Goal: Task Accomplishment & Management: Complete application form

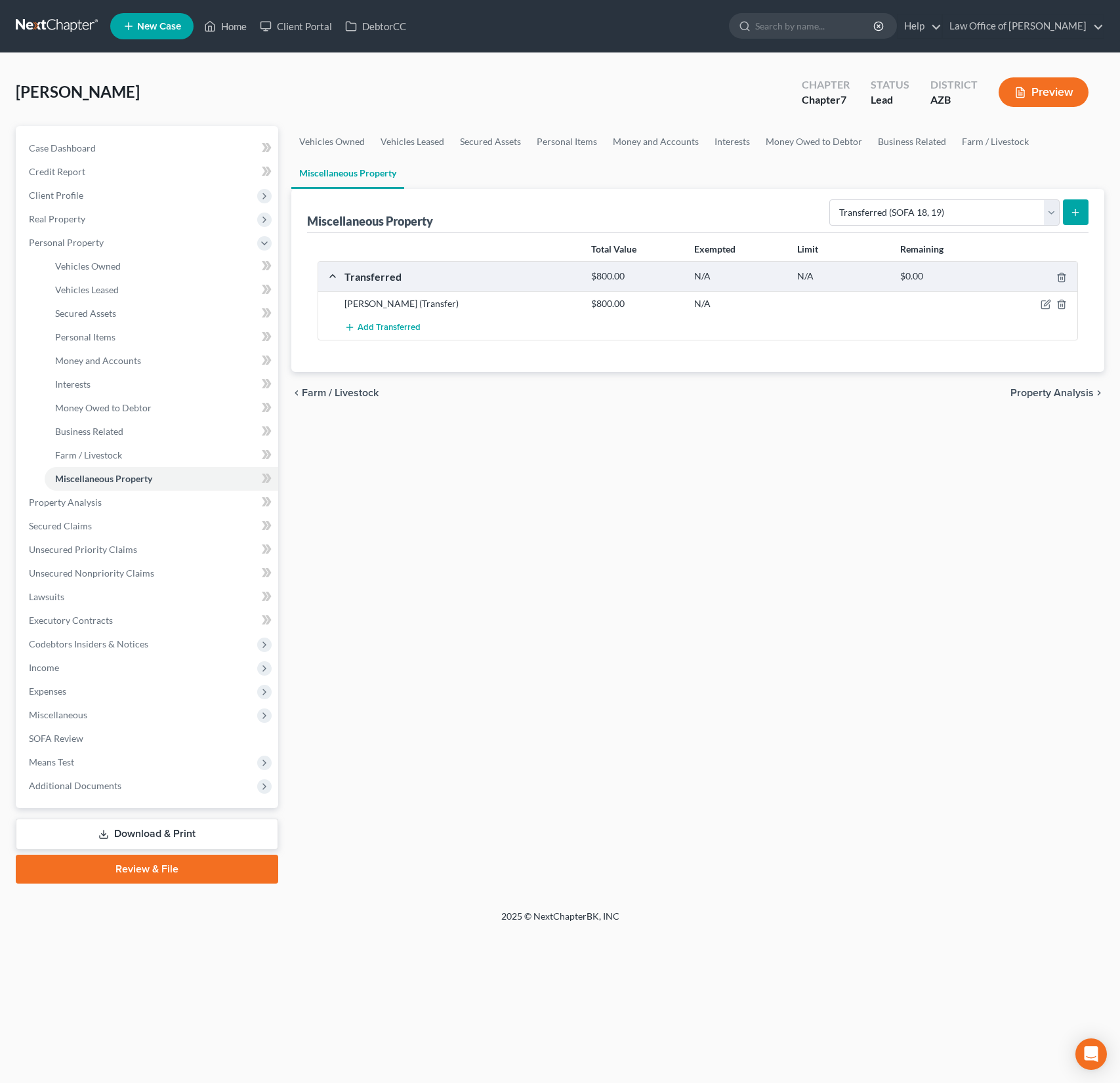
select select "transferred"
click at [82, 386] on span "Interests" at bounding box center [72, 383] width 35 height 11
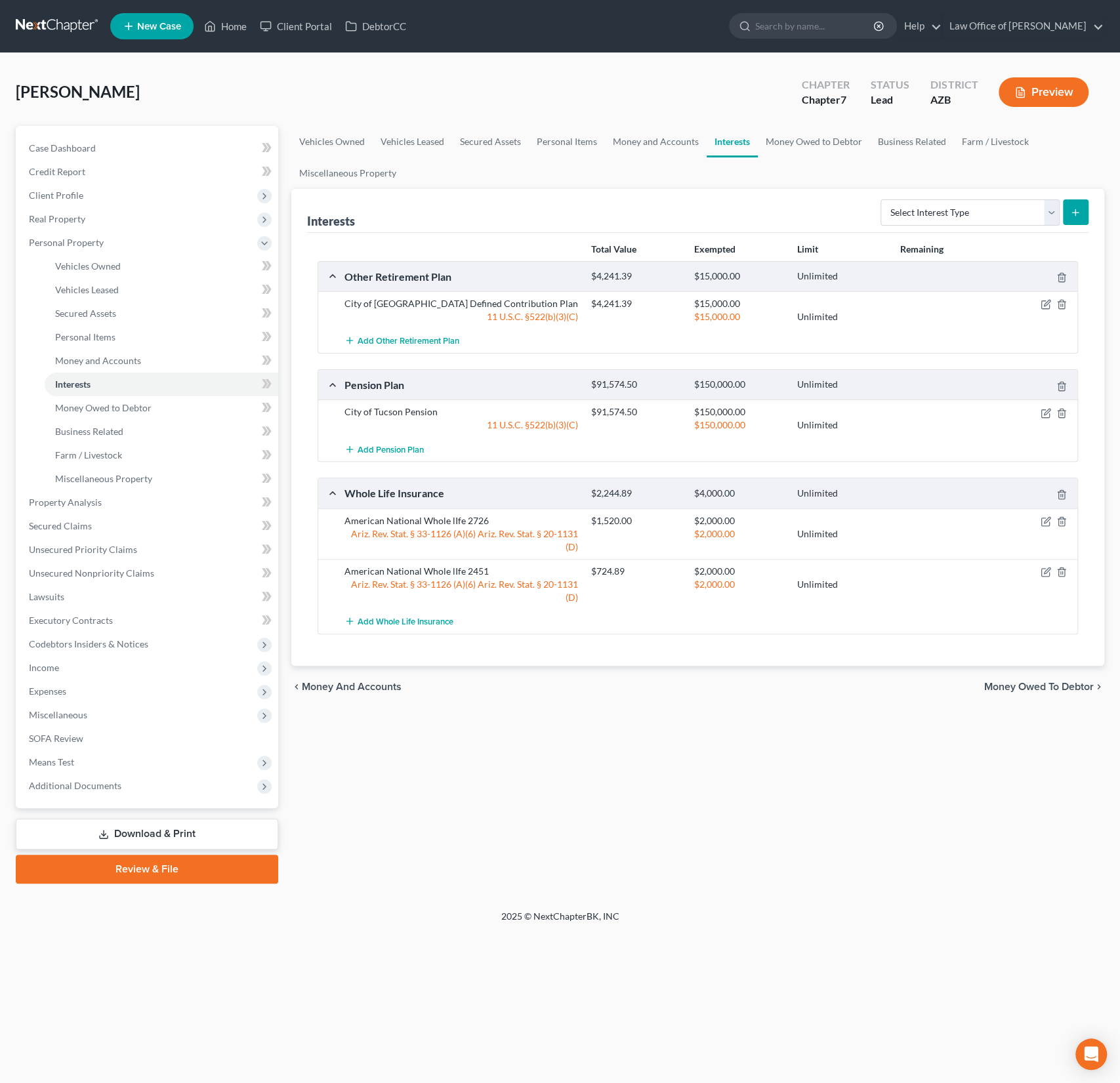
click at [458, 510] on div "American National Whole lIfe 2726 $1,520.00 $2,000.00 Ariz. Rev. Stat. § 33-112…" at bounding box center [698, 533] width 759 height 50
click at [441, 517] on div "American National Whole lIfe 2726" at bounding box center [461, 521] width 247 height 13
click at [1048, 517] on icon "button" at bounding box center [1047, 520] width 6 height 6
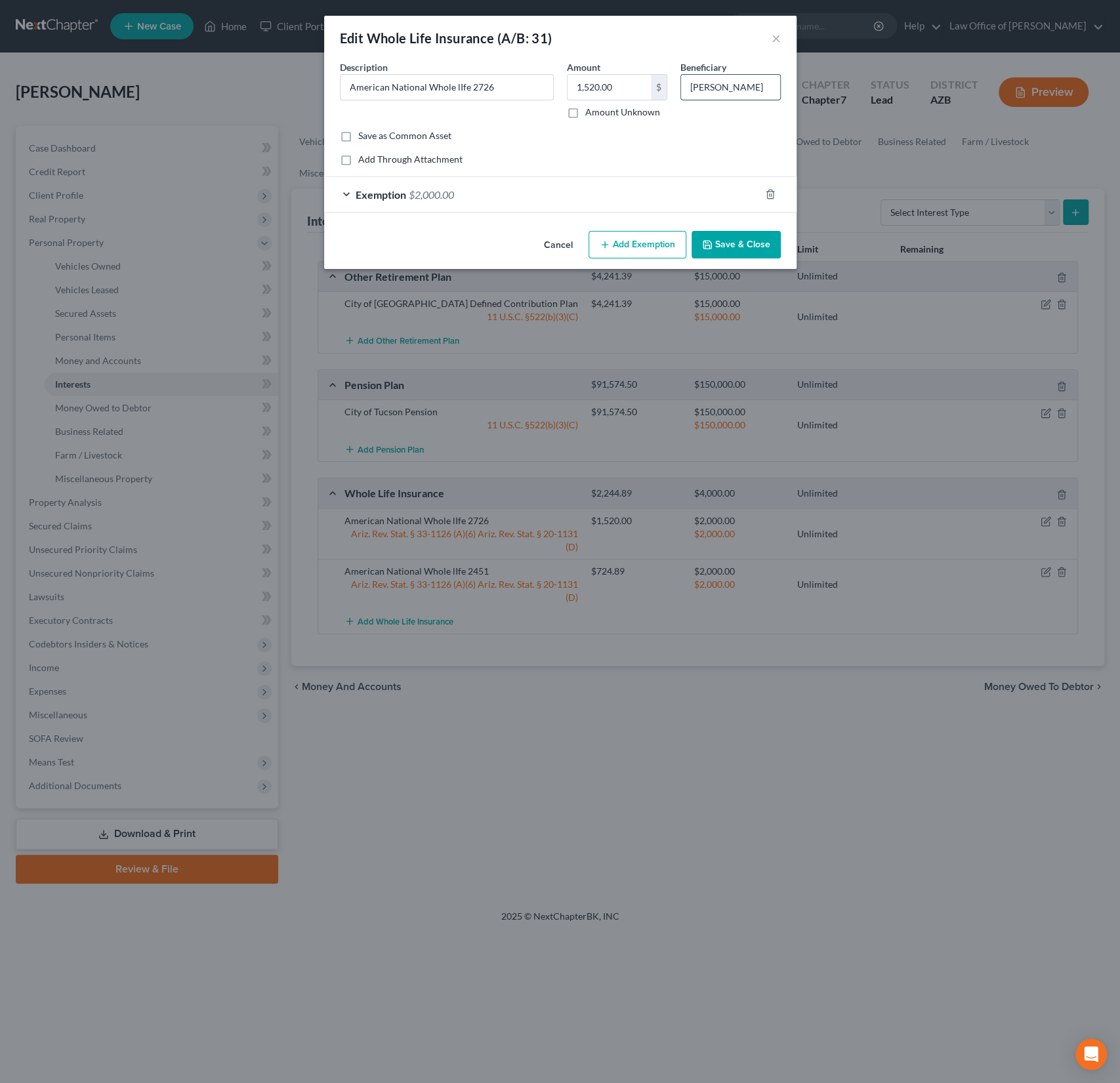
drag, startPoint x: 745, startPoint y: 89, endPoint x: 684, endPoint y: 78, distance: 62.0
click at [684, 78] on input "[PERSON_NAME]" at bounding box center [731, 87] width 99 height 25
type input "daughter"
click at [468, 201] on div "Exemption $2,000.00" at bounding box center [542, 195] width 436 height 35
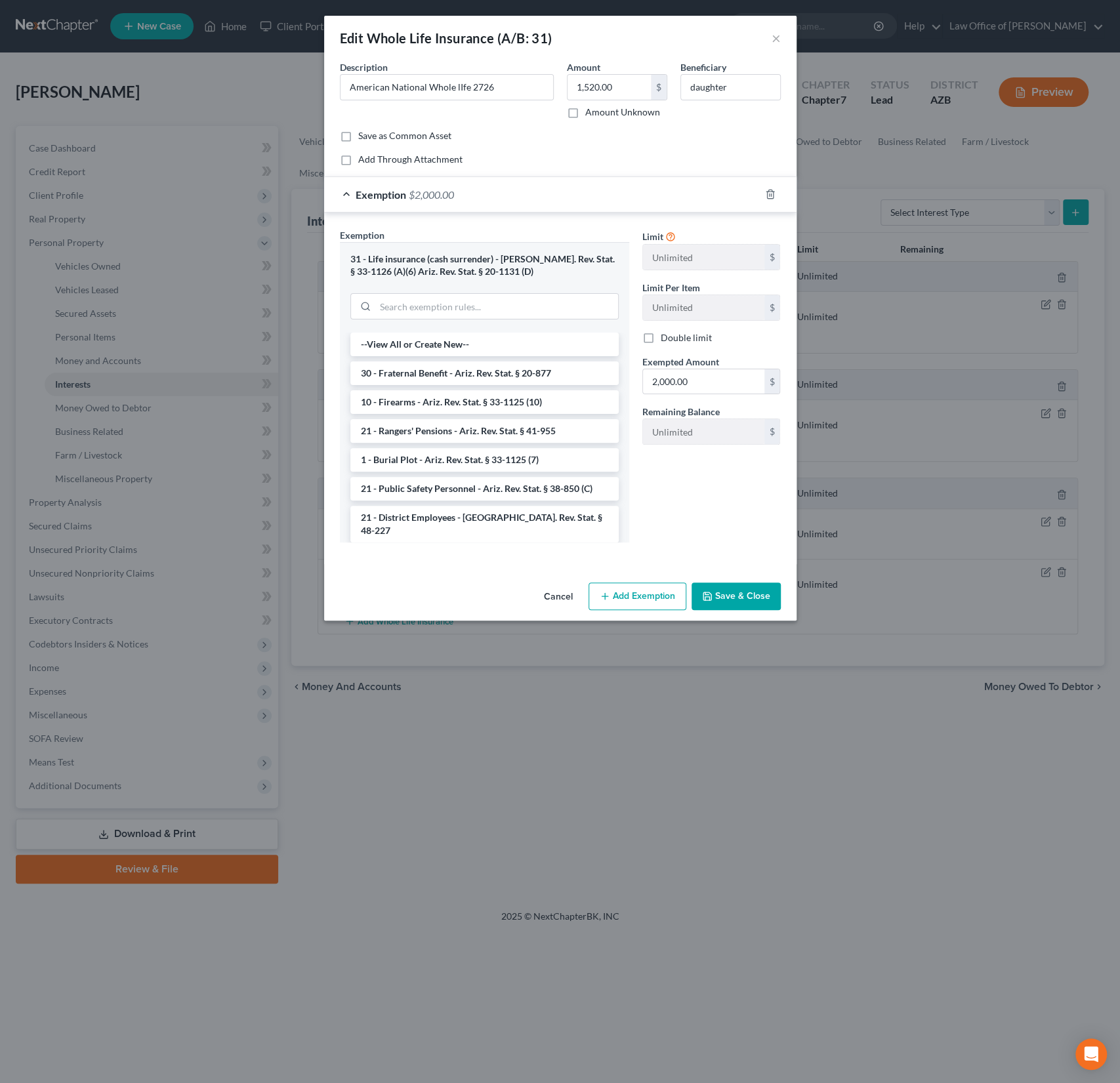
click at [743, 599] on button "Save & Close" at bounding box center [736, 596] width 89 height 28
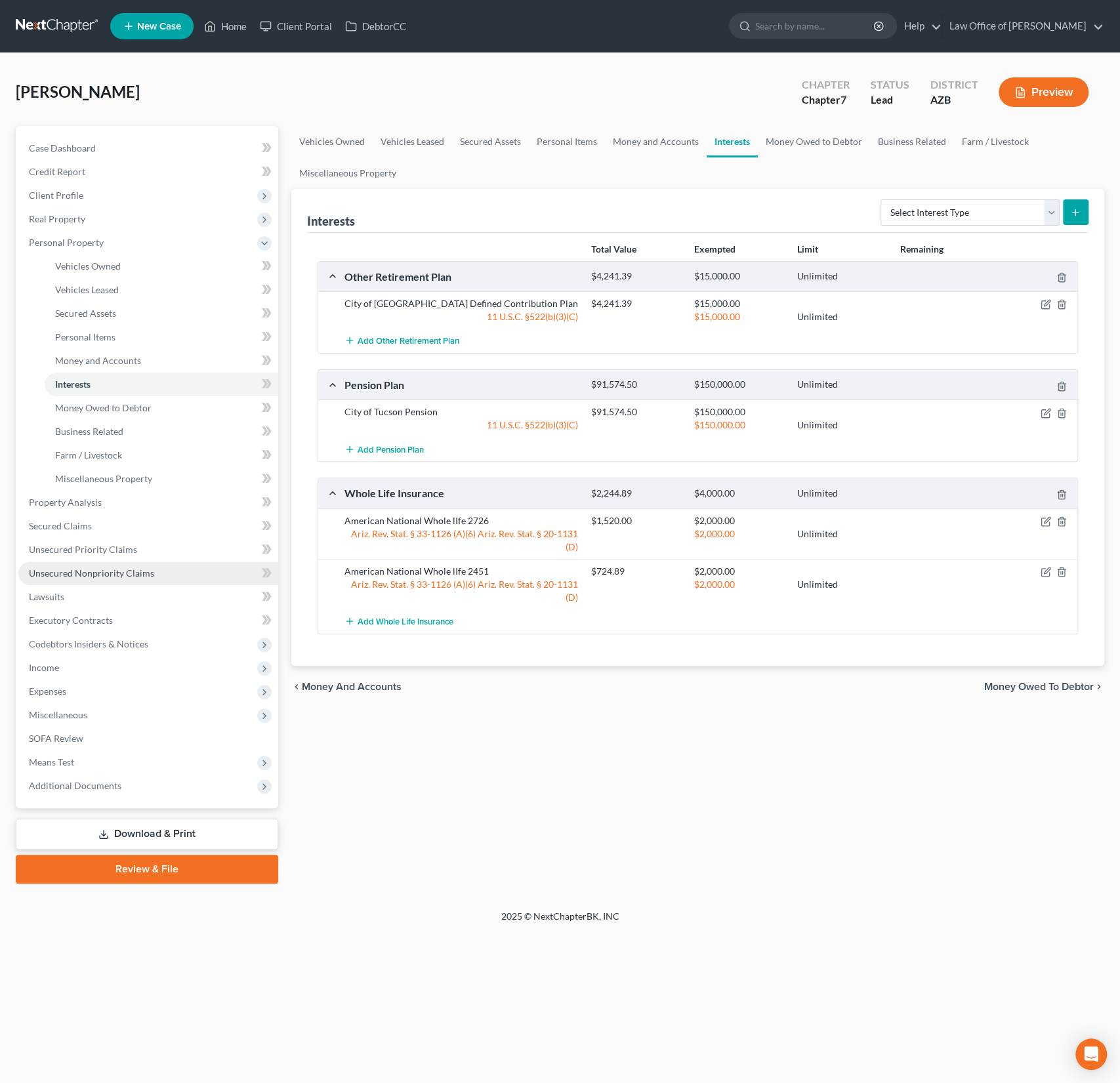
click at [91, 576] on span "Unsecured Nonpriority Claims" at bounding box center [91, 572] width 125 height 11
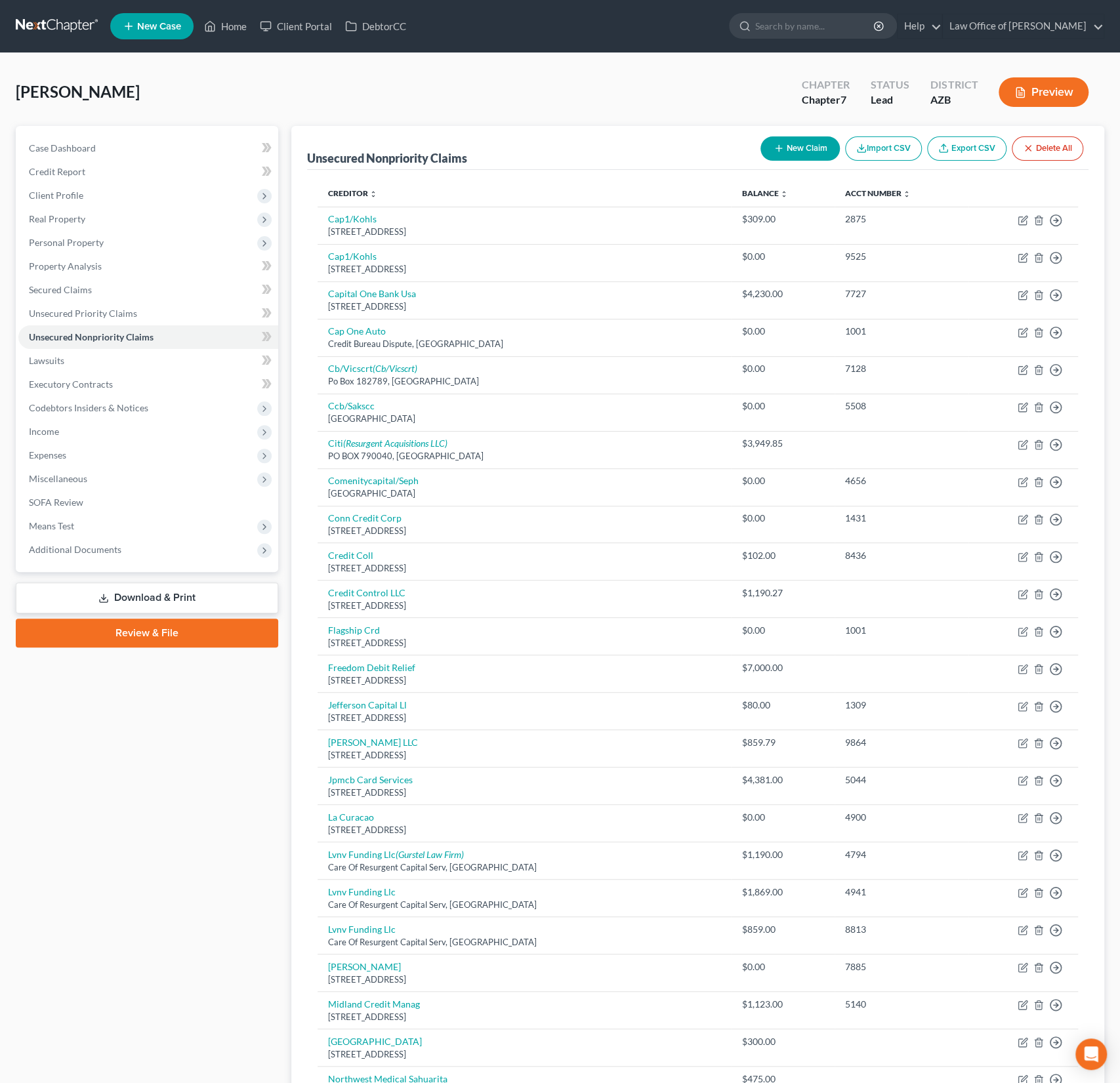
click at [787, 151] on button "New Claim" at bounding box center [800, 148] width 79 height 24
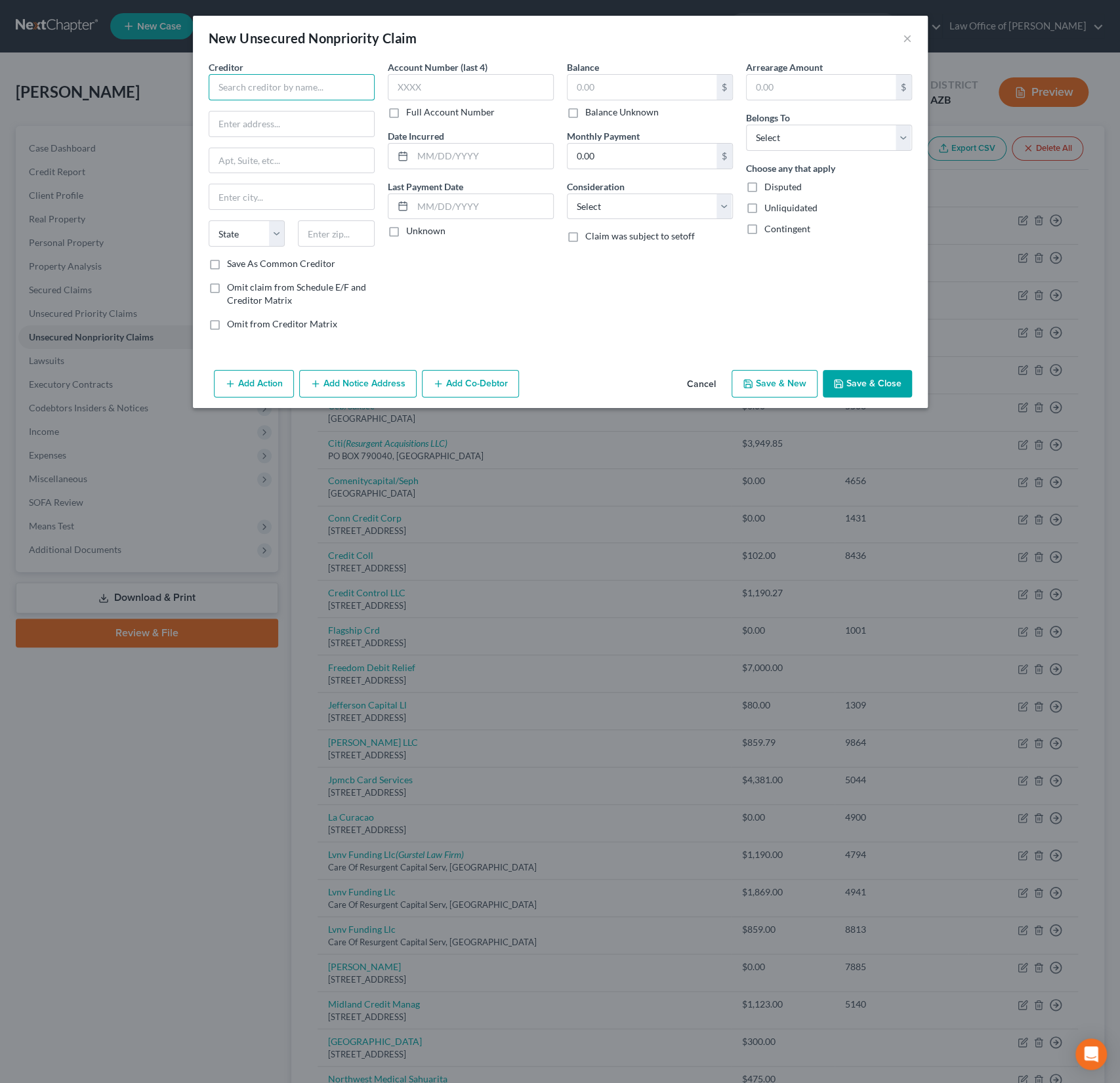
click at [238, 92] on input "text" at bounding box center [291, 87] width 166 height 26
type input "[PERSON_NAME] Communications, Inc."
type input "[STREET_ADDRESS][PERSON_NAME]"
type input "[GEOGRAPHIC_DATA]"
select select "10"
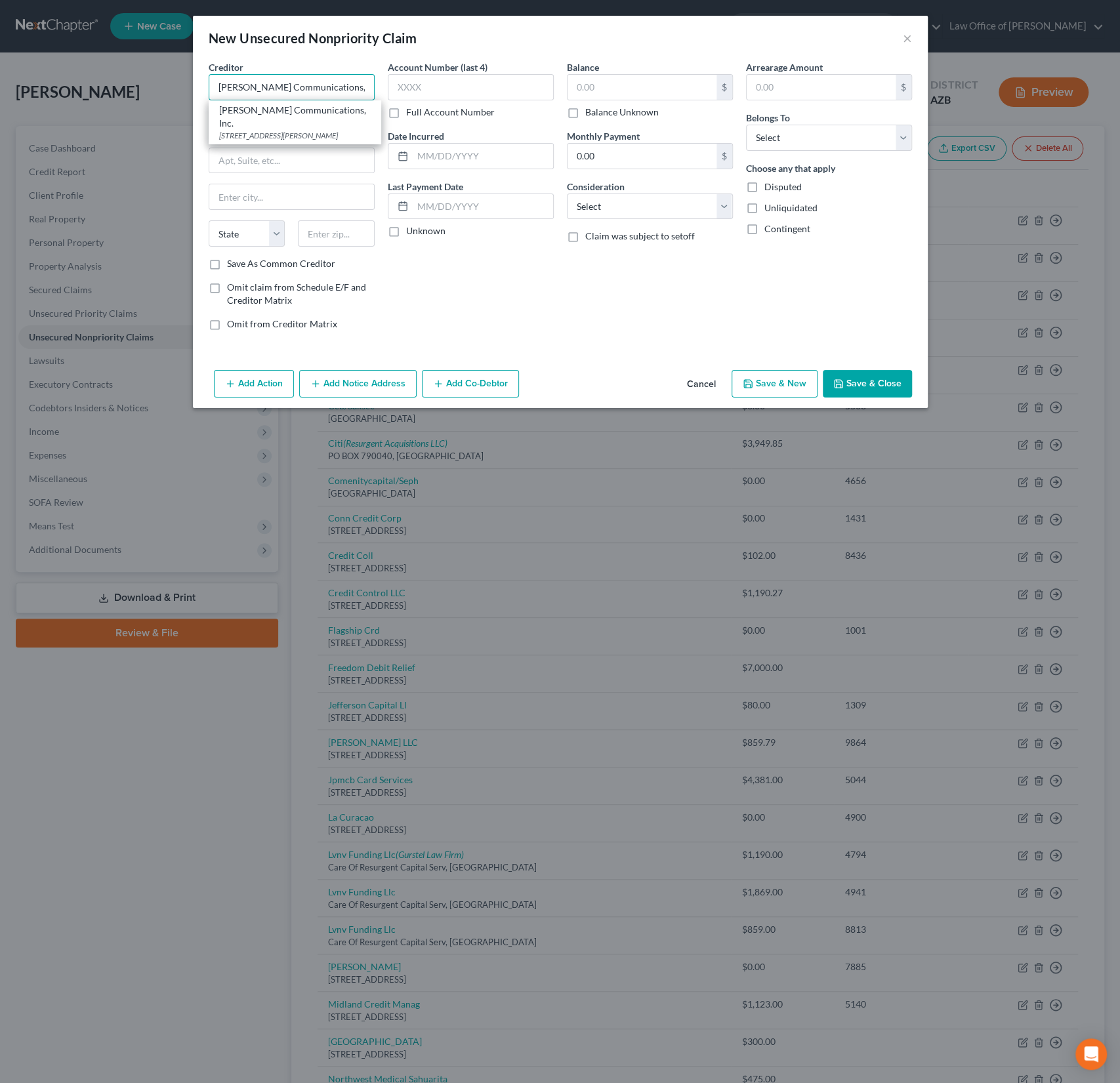
type input "30319"
type input "[PERSON_NAME] Communications, Inc."
drag, startPoint x: 324, startPoint y: 124, endPoint x: 64, endPoint y: 85, distance: 262.9
click at [64, 85] on div "New Unsecured Nonpriority Claim × Creditor * [PERSON_NAME] Communications, Inc.…" at bounding box center [560, 542] width 1120 height 1083
click at [319, 123] on input "[STREET_ADDRESS][PERSON_NAME]" at bounding box center [291, 124] width 165 height 25
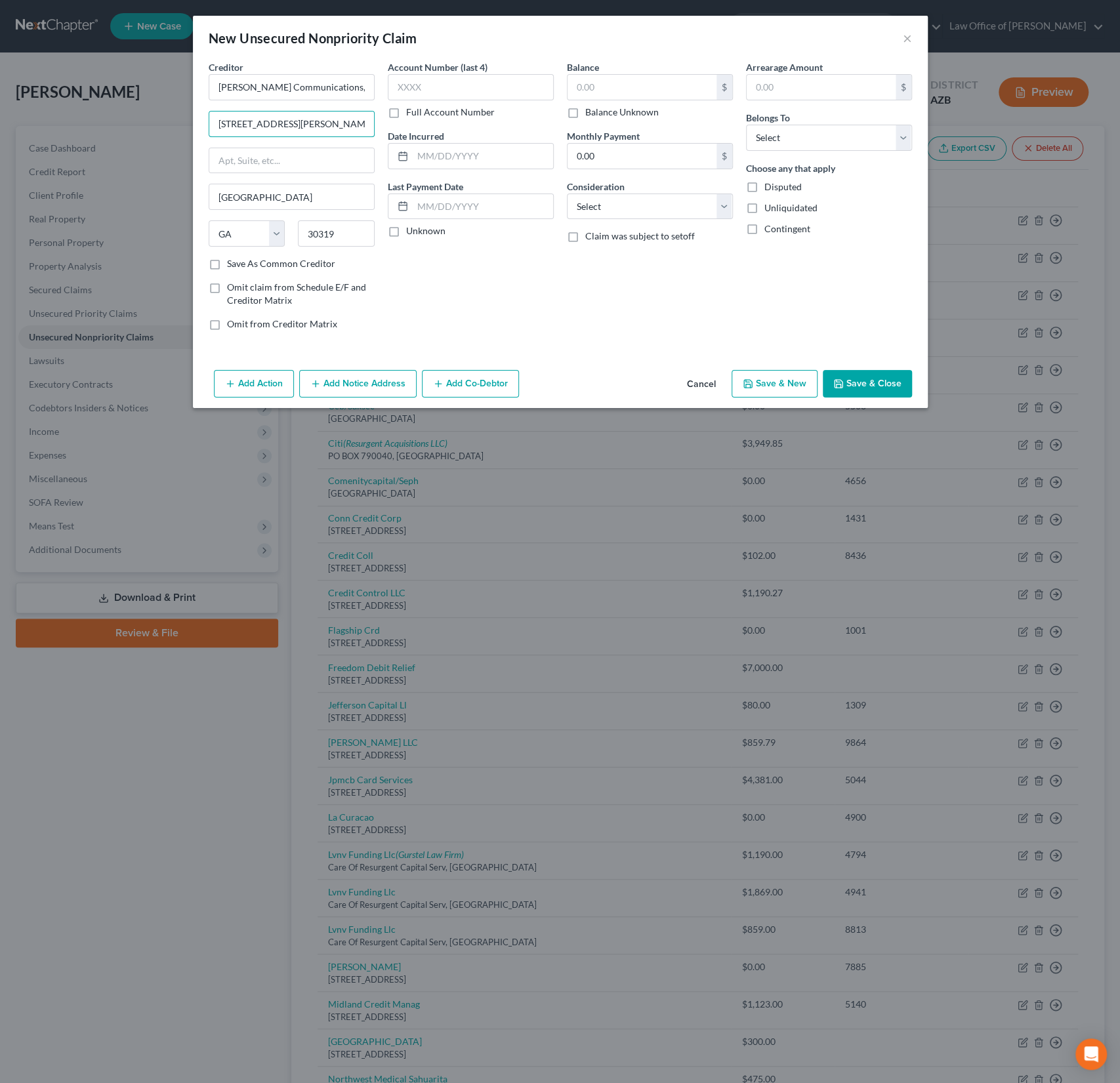
drag, startPoint x: 328, startPoint y: 125, endPoint x: 144, endPoint y: 102, distance: 185.4
click at [144, 102] on div "New Unsecured Nonpriority Claim × Creditor * [PERSON_NAME] Communications, Inc.…" at bounding box center [560, 542] width 1120 height 1083
paste input "PO Box 53249"
type input "PO Box 53249"
drag, startPoint x: 358, startPoint y: 233, endPoint x: 264, endPoint y: 209, distance: 97.0
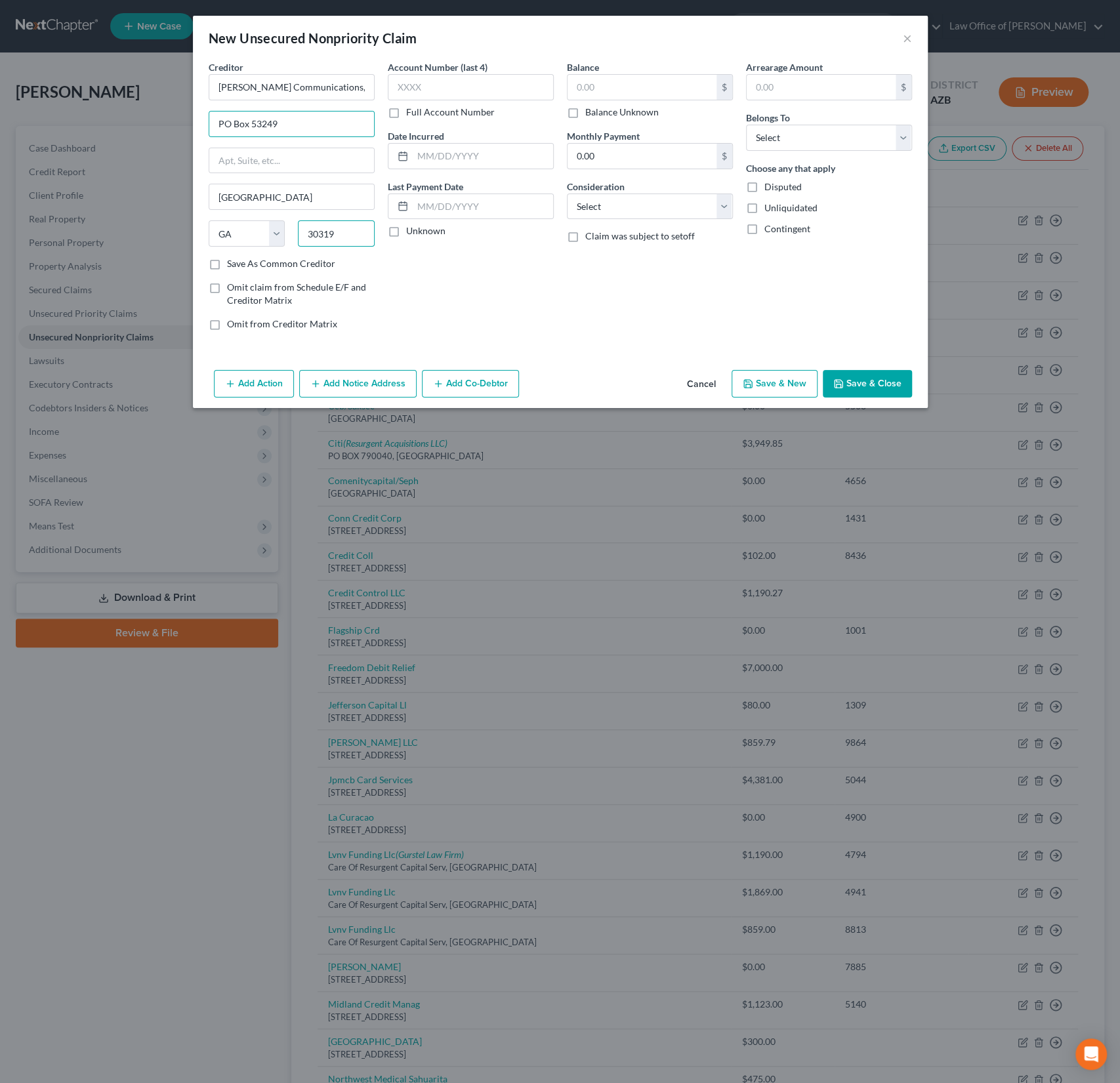
click at [264, 209] on div "Creditor * [PERSON_NAME] Communications, Inc. PO Box 53249 [GEOGRAPHIC_DATA] [U…" at bounding box center [291, 158] width 166 height 197
type input "85072"
type input "Phoenix"
select select "3"
click at [352, 230] on input "85072" at bounding box center [336, 233] width 77 height 26
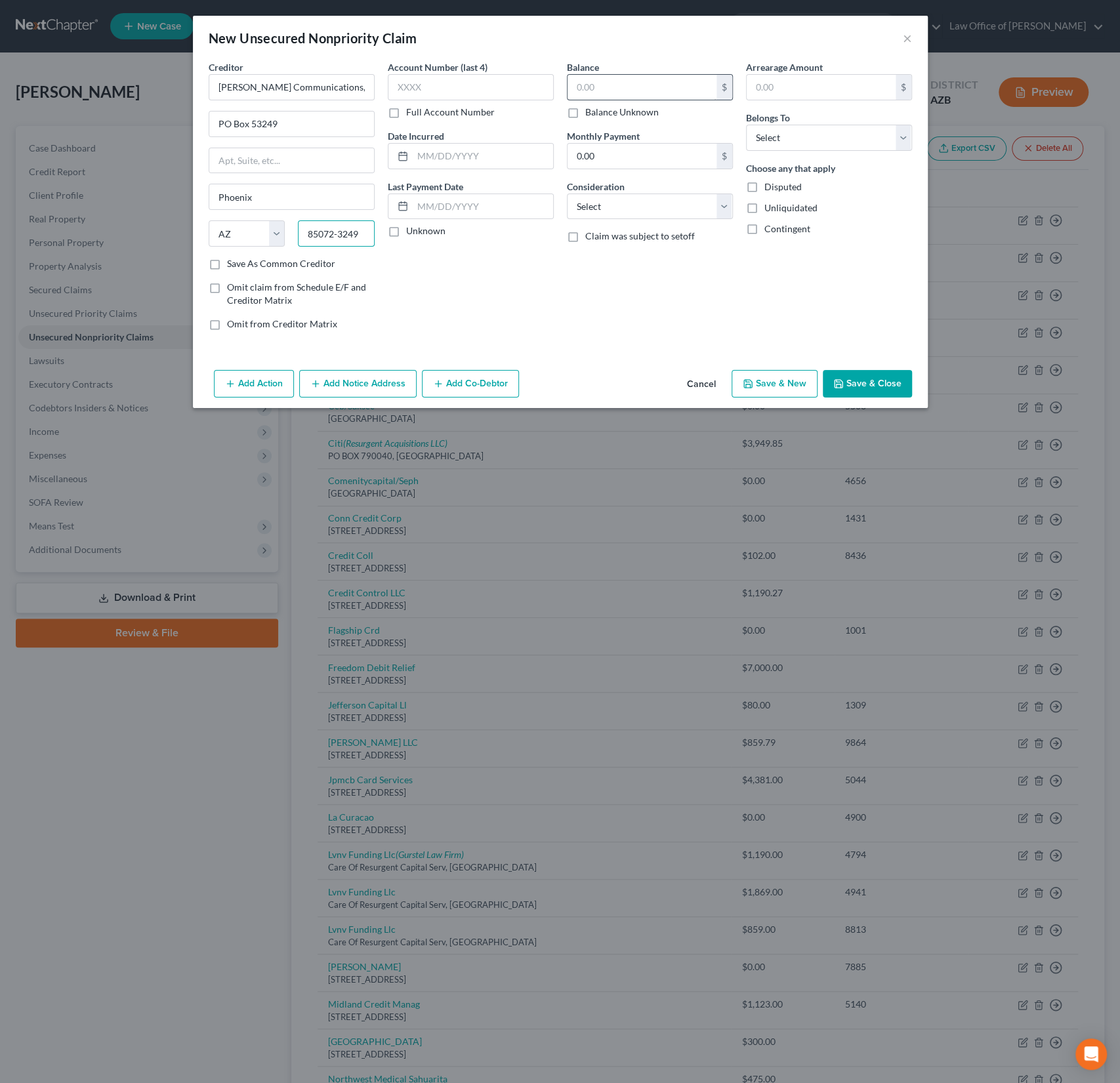
type input "85072-3249"
click at [594, 91] on input "text" at bounding box center [641, 87] width 149 height 25
type input "192.85"
click at [838, 146] on select "Select Debtor 1 Only Debtor 2 Only Debtor 1 And Debtor 2 Only At Least One Of T…" at bounding box center [829, 138] width 166 height 26
select select "0"
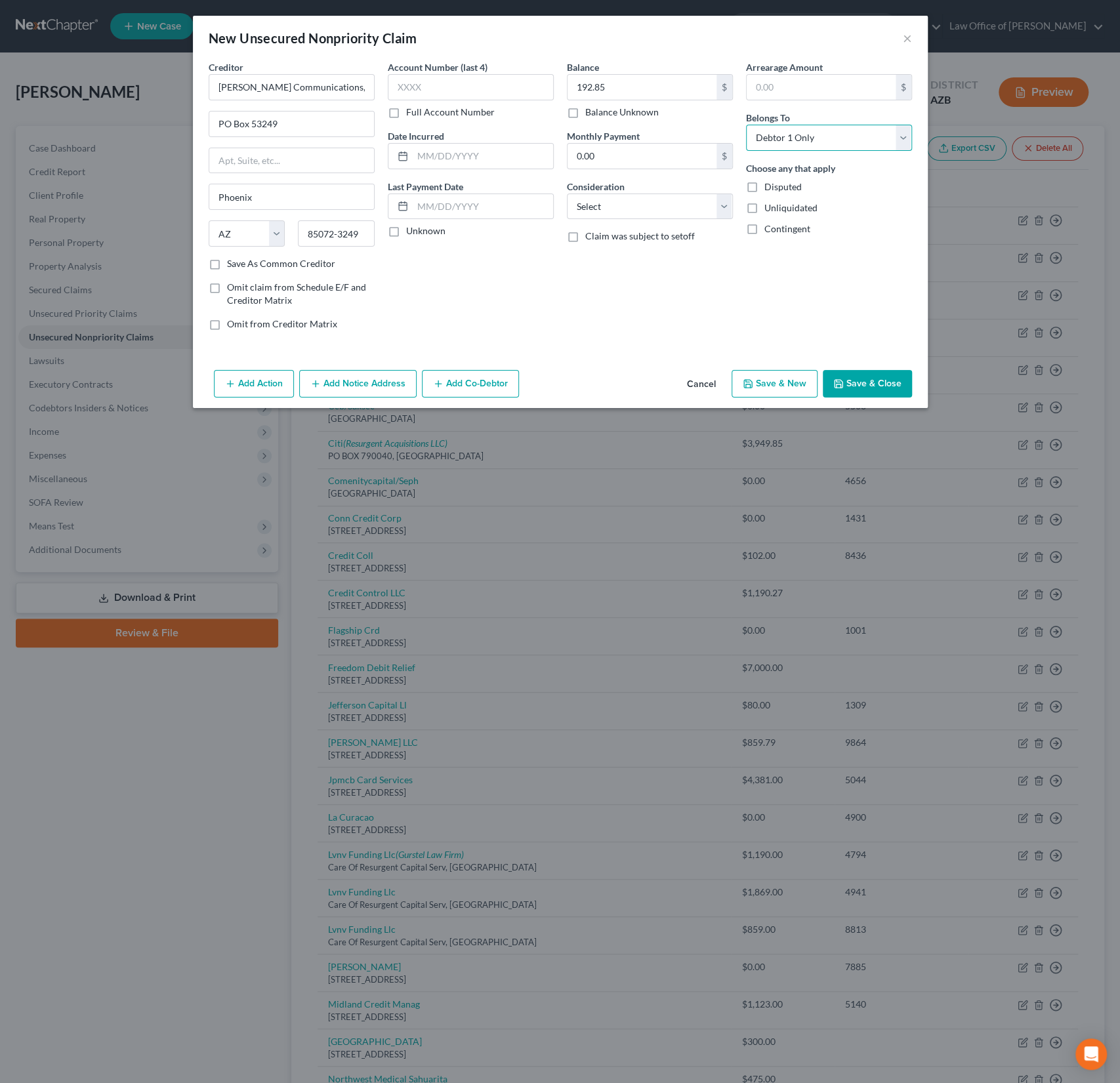
click at [746, 124] on select "Select Debtor 1 Only Debtor 2 Only Debtor 1 And Debtor 2 Only At Least One Of T…" at bounding box center [829, 138] width 166 height 26
click at [867, 386] on button "Save & Close" at bounding box center [867, 384] width 89 height 28
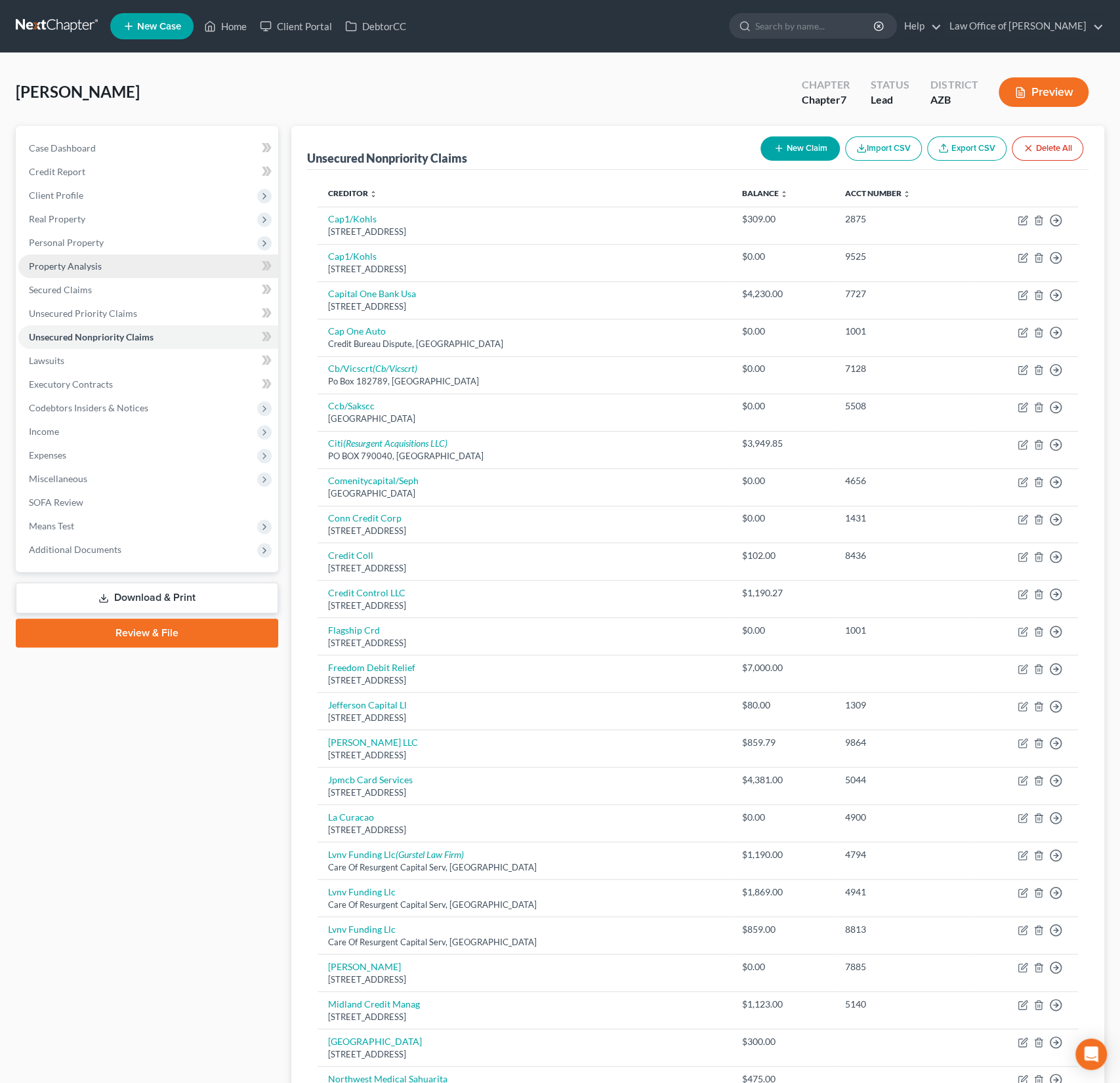
click at [76, 258] on link "Property Analysis" at bounding box center [148, 266] width 260 height 23
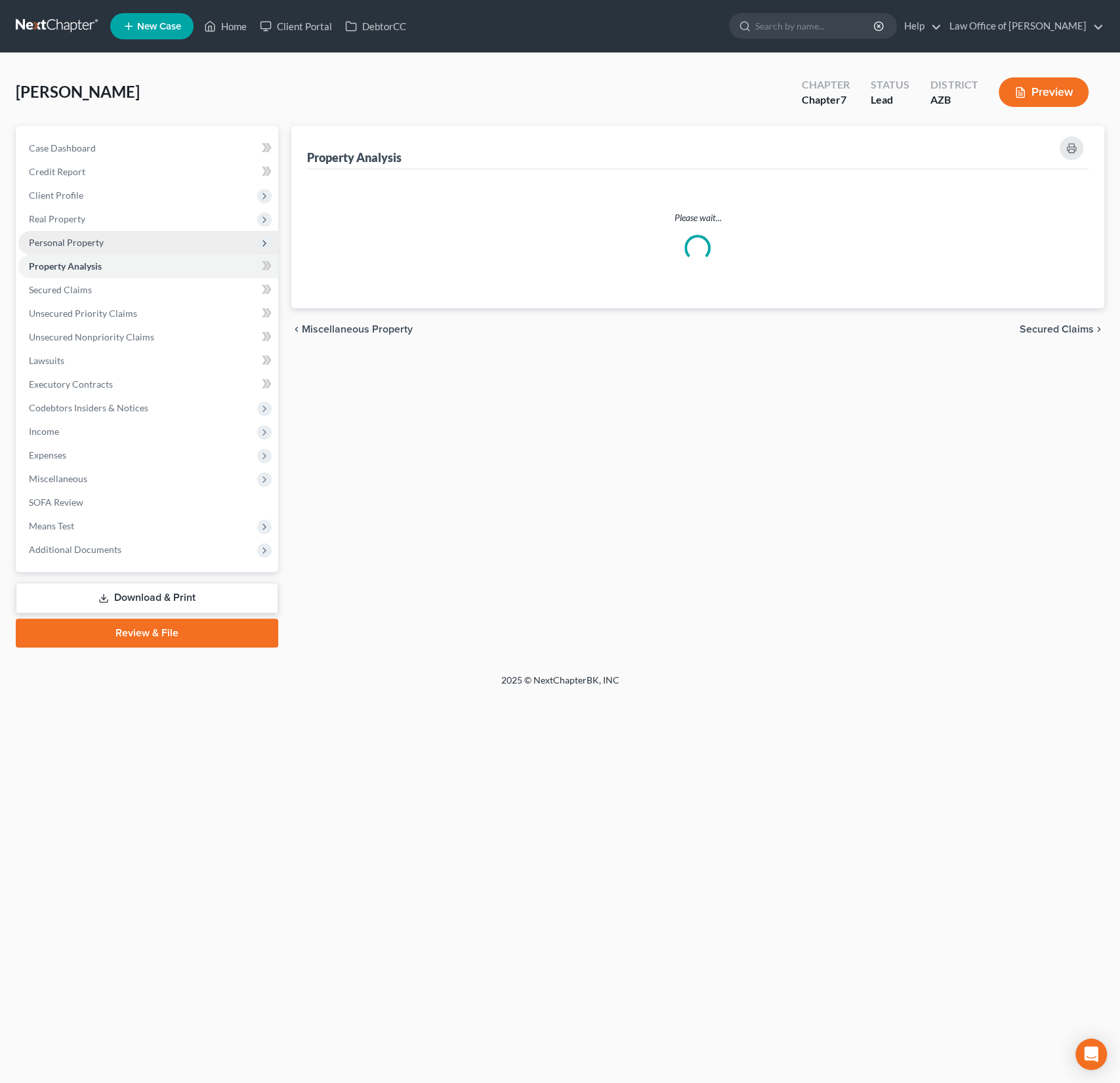
click at [80, 251] on span "Personal Property" at bounding box center [148, 243] width 260 height 23
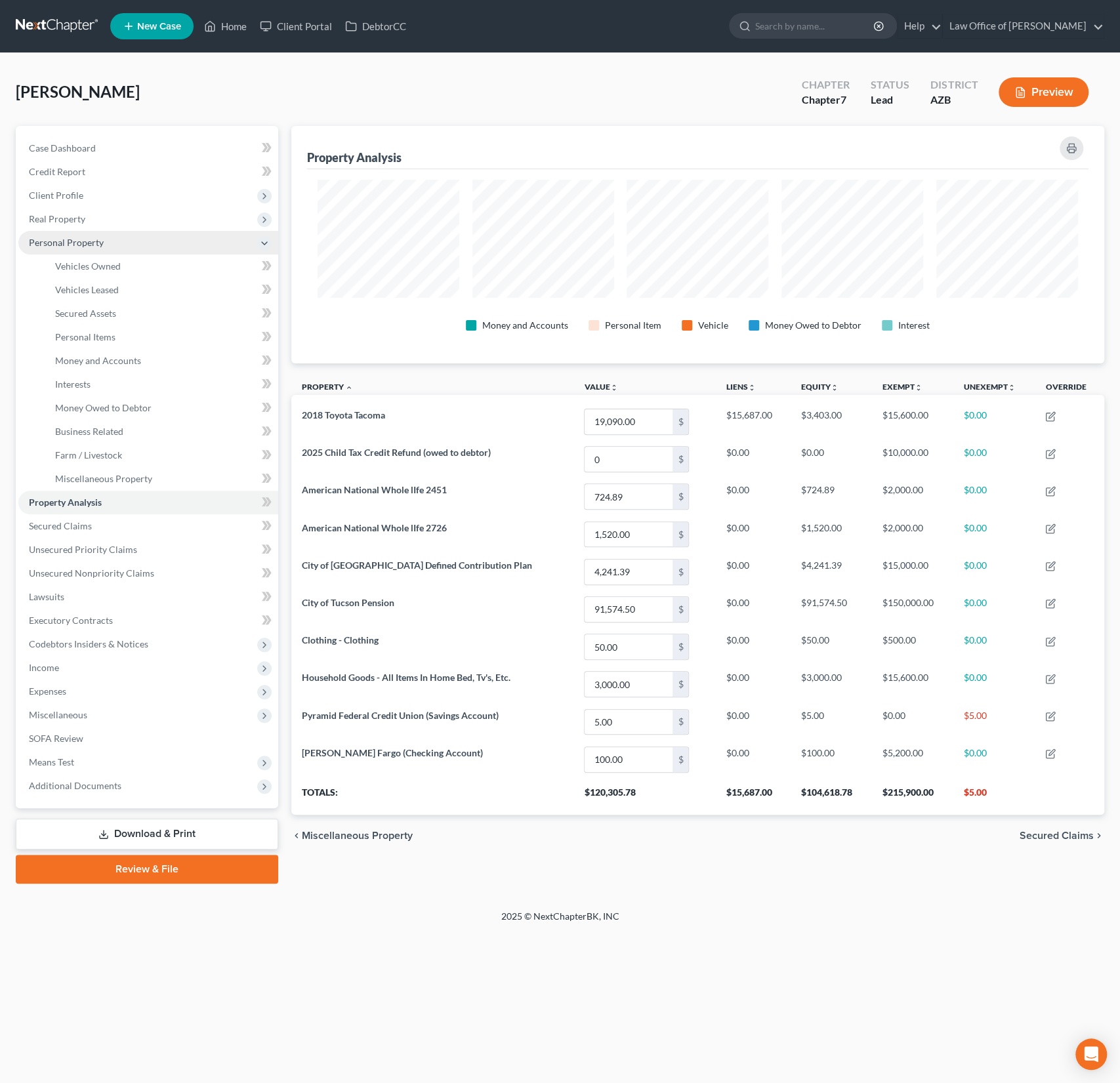
scroll to position [237, 813]
click at [101, 391] on link "Interests" at bounding box center [161, 384] width 234 height 23
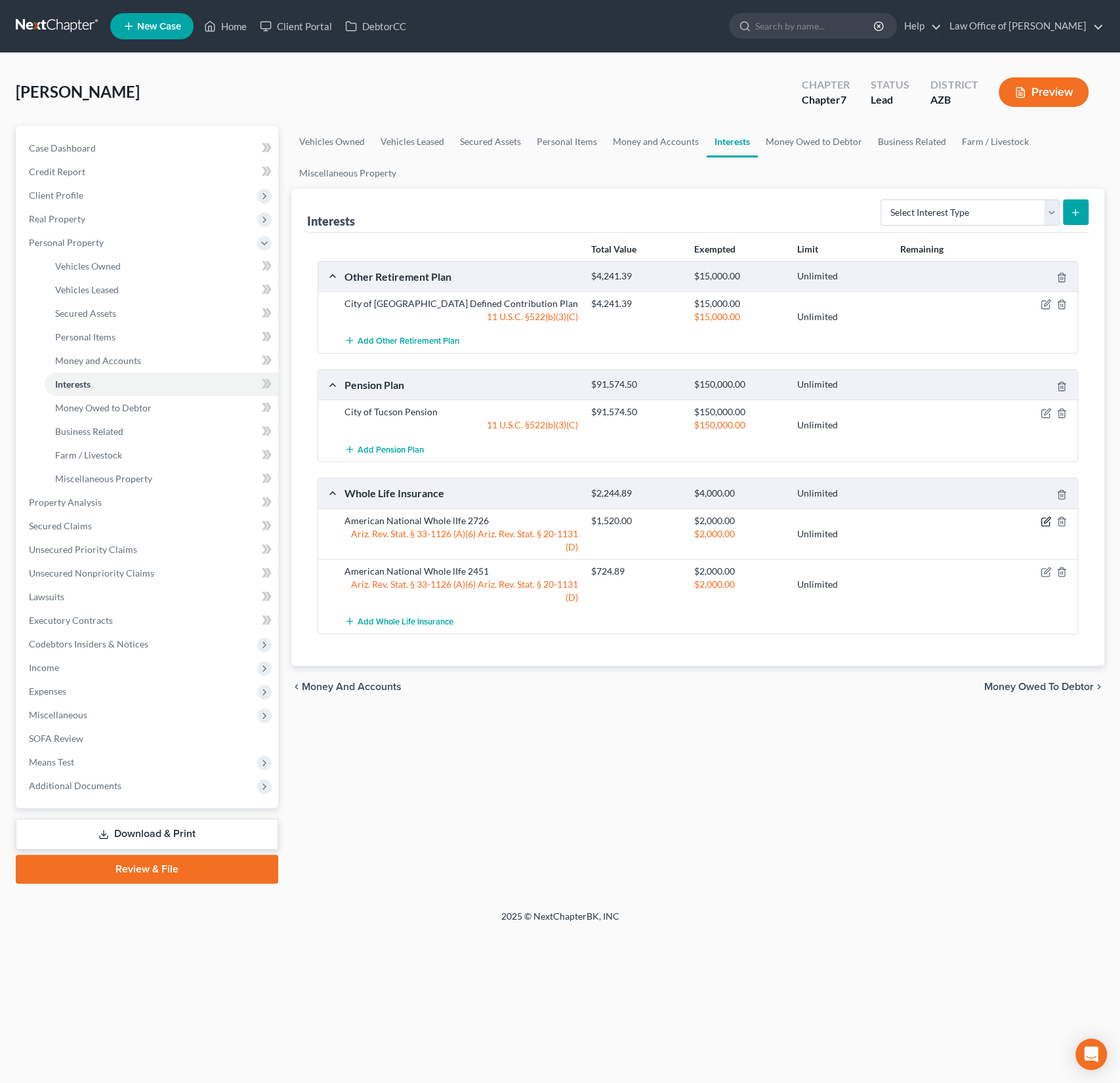
click at [1045, 521] on icon "button" at bounding box center [1046, 522] width 10 height 10
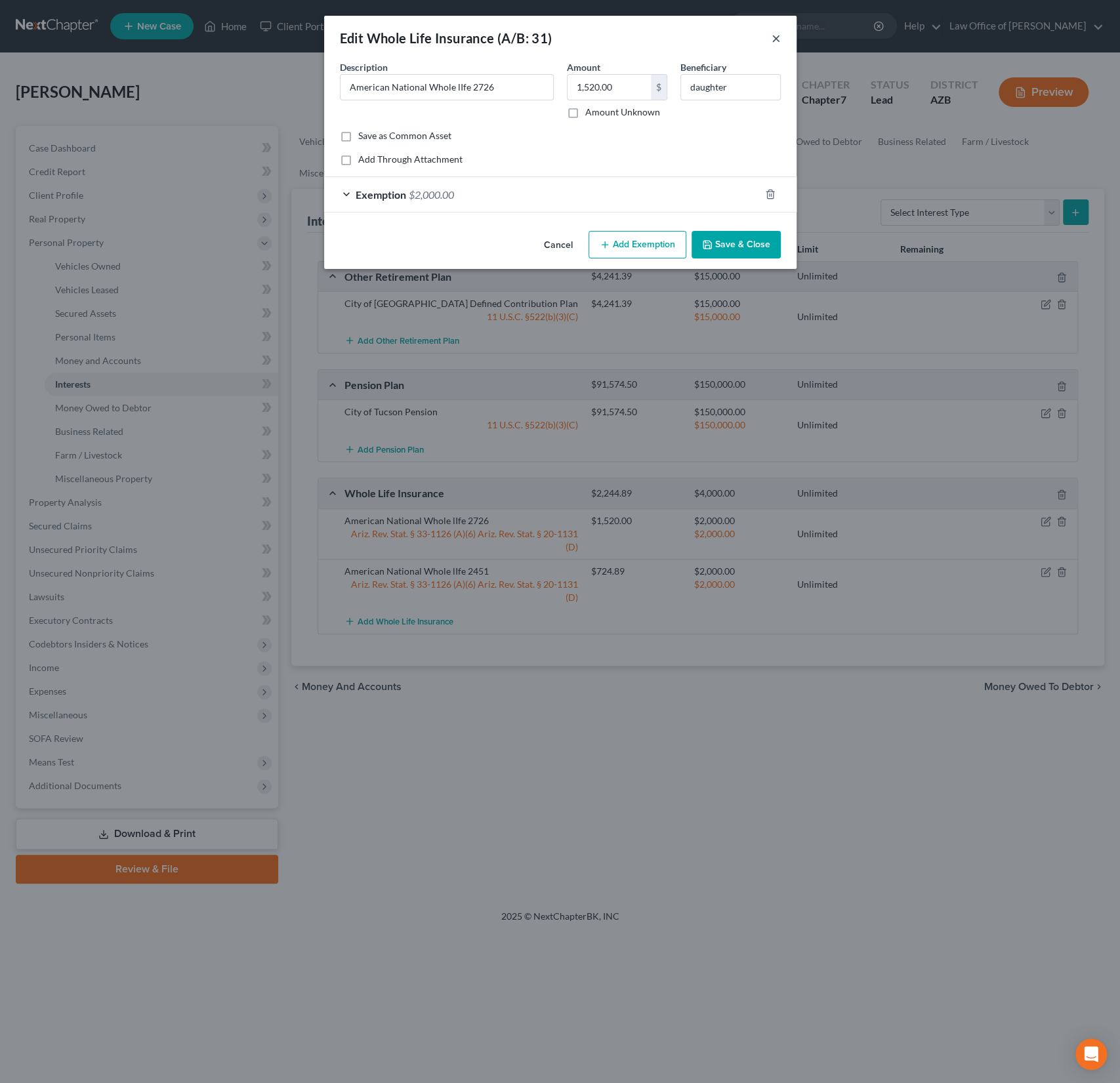
click at [775, 41] on button "×" at bounding box center [776, 38] width 10 height 16
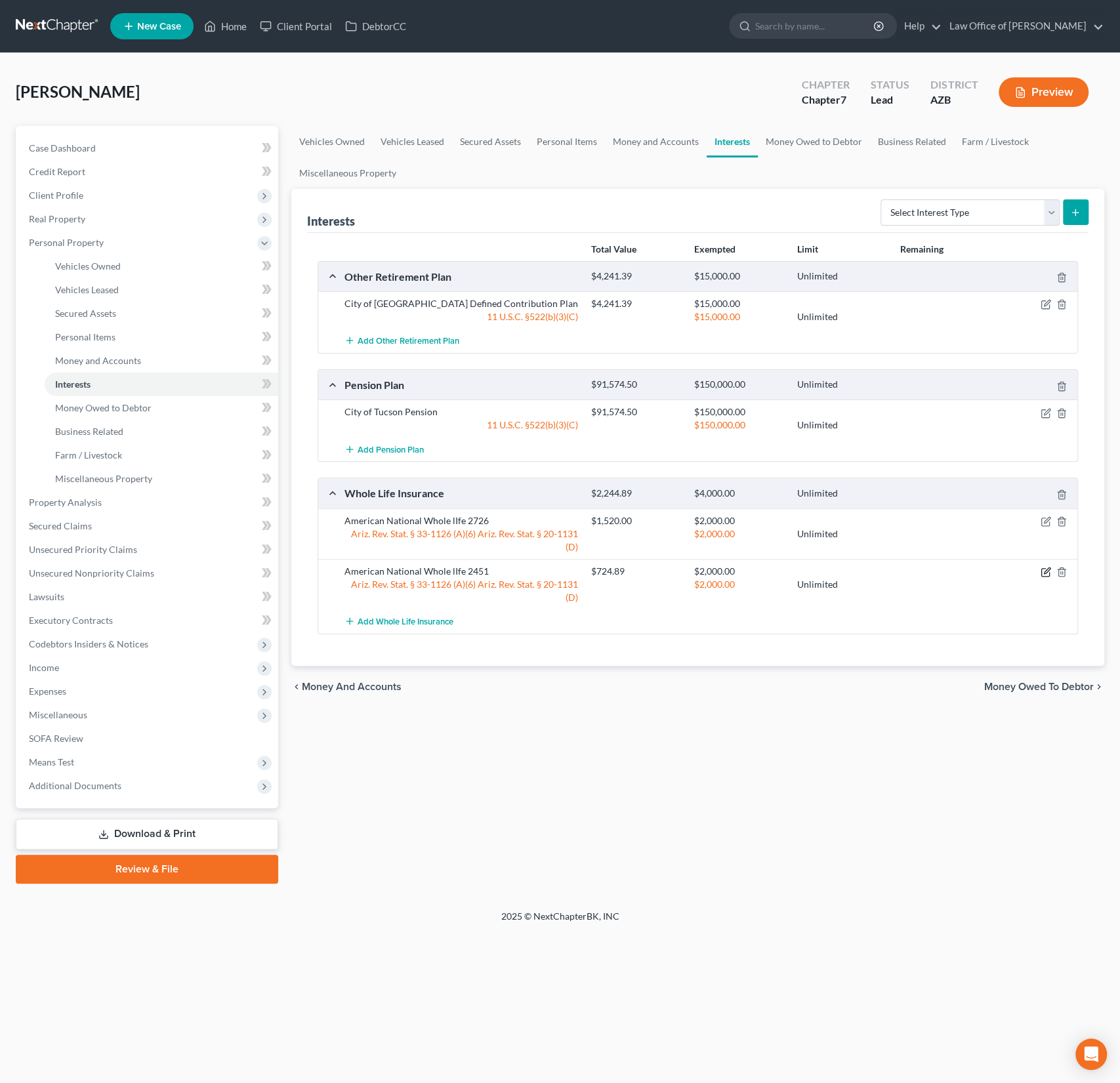
click at [1049, 569] on icon "button" at bounding box center [1045, 572] width 8 height 8
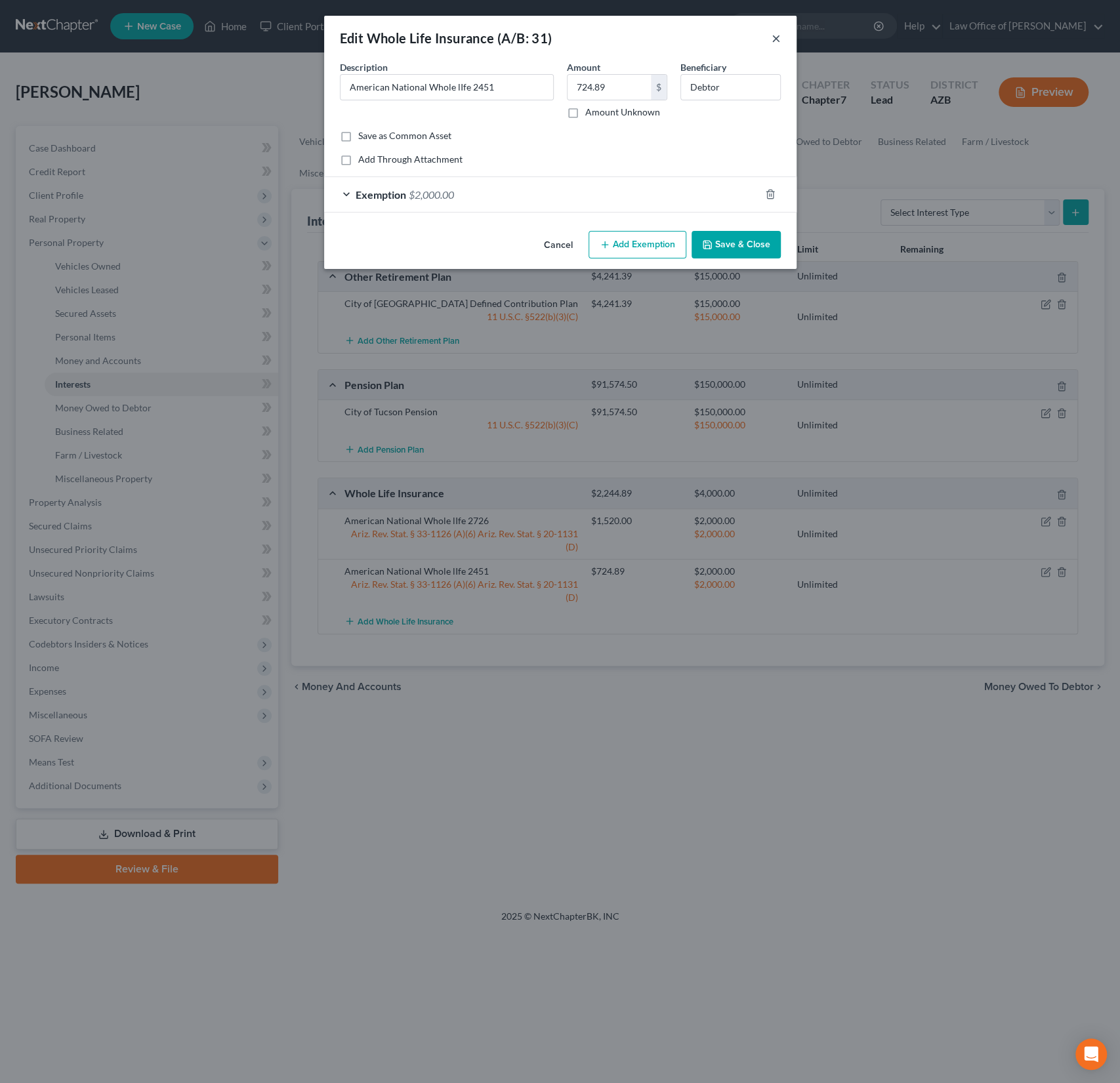
click at [775, 39] on button "×" at bounding box center [776, 38] width 10 height 16
